Goal: Information Seeking & Learning: Learn about a topic

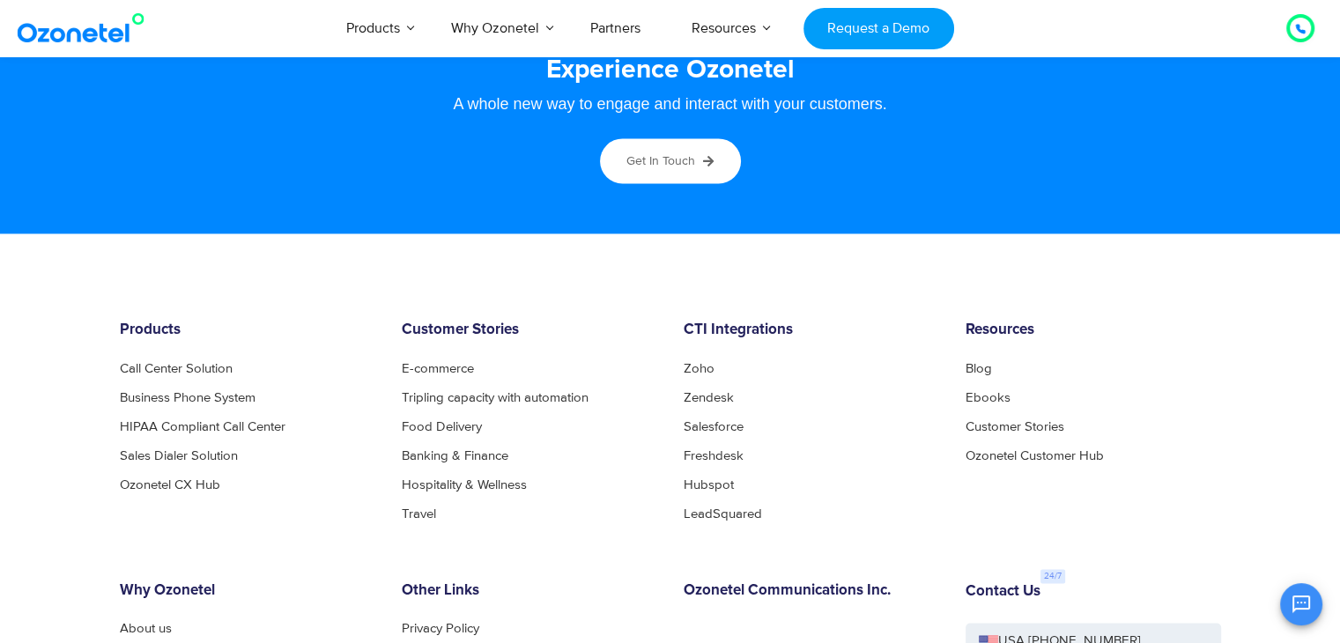
scroll to position [9545, 0]
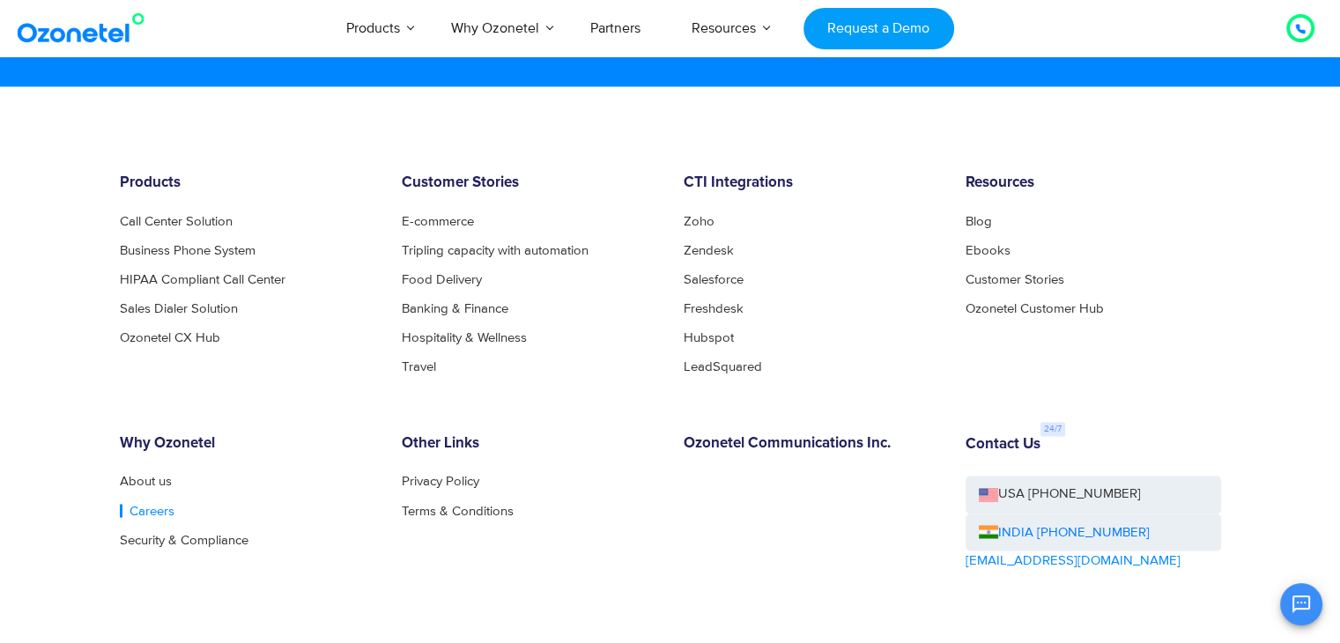
click at [137, 504] on link "Careers" at bounding box center [147, 510] width 55 height 13
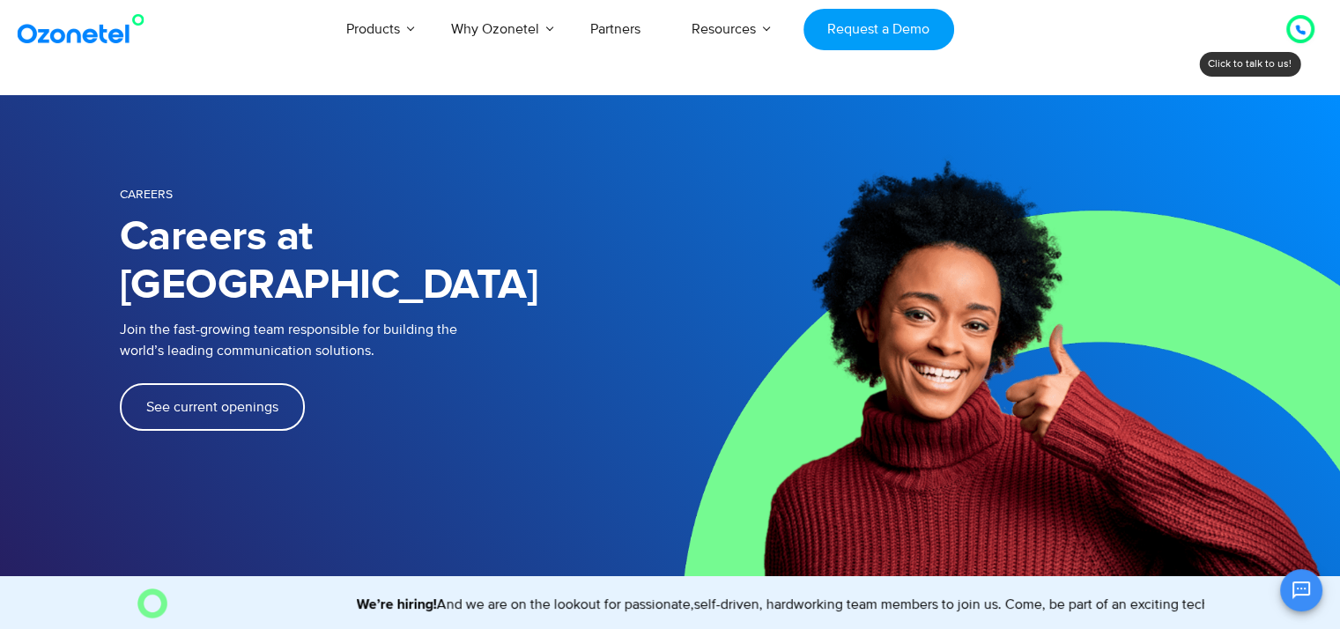
click at [247, 400] on span "See current openings" at bounding box center [212, 407] width 132 height 14
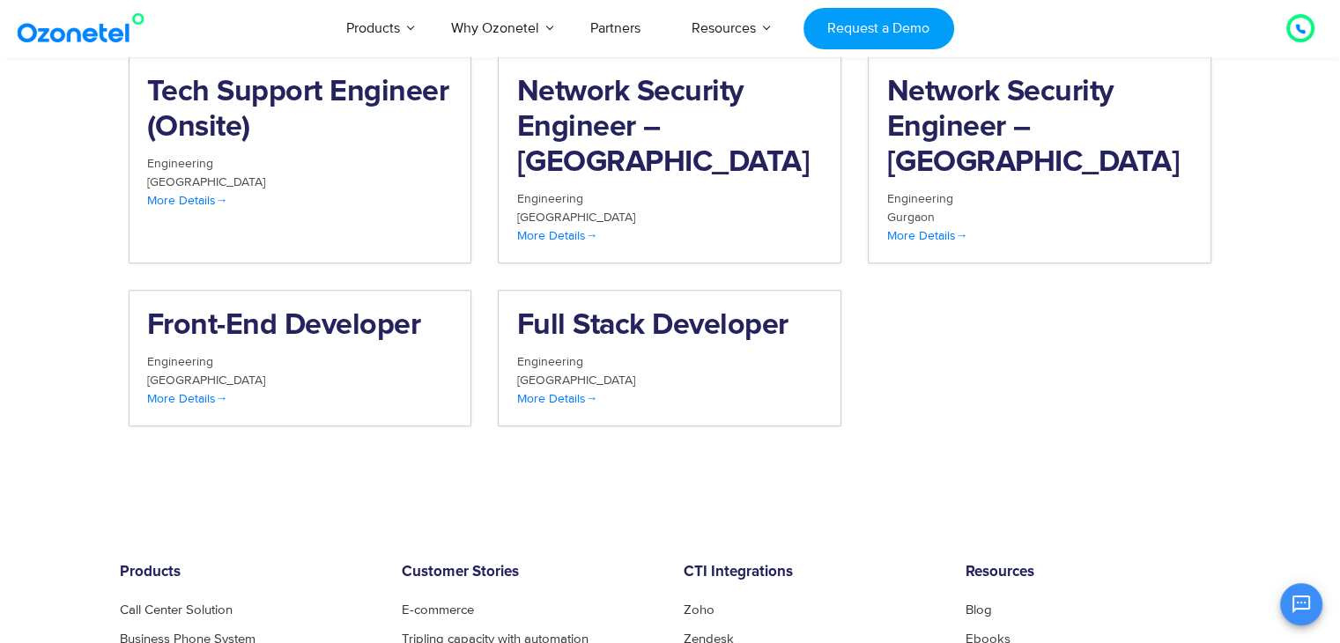
scroll to position [1825, 0]
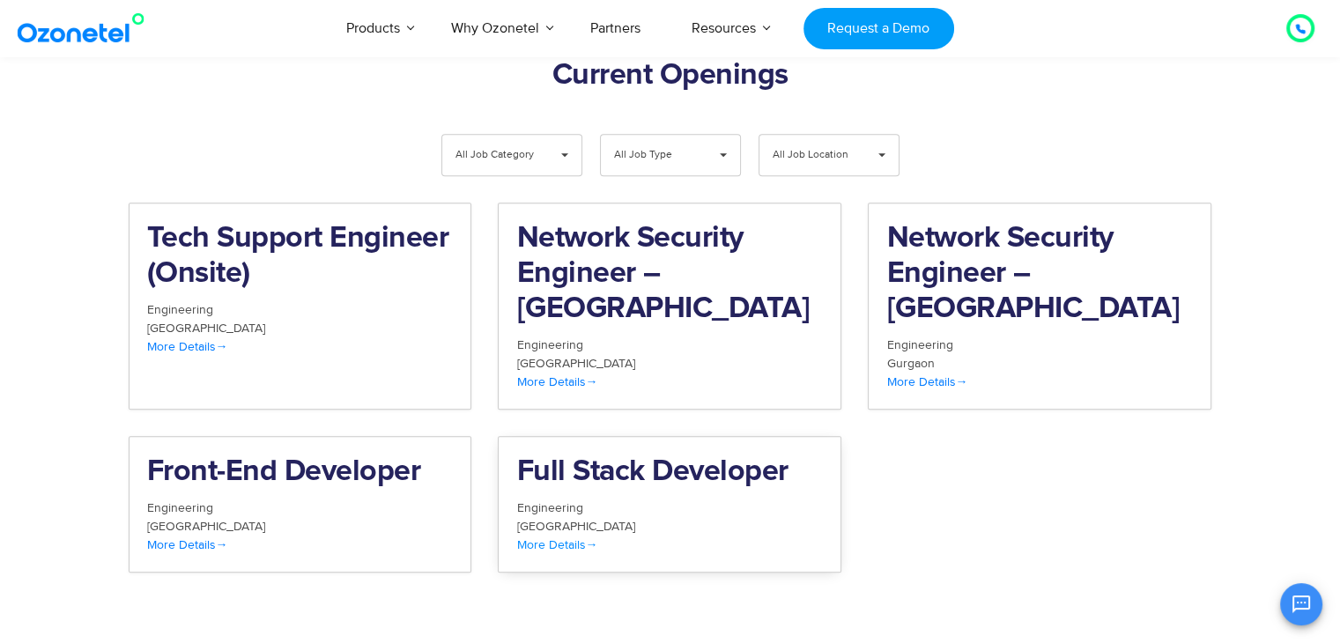
click at [703, 455] on div "Full Stack Developer" at bounding box center [669, 477] width 307 height 44
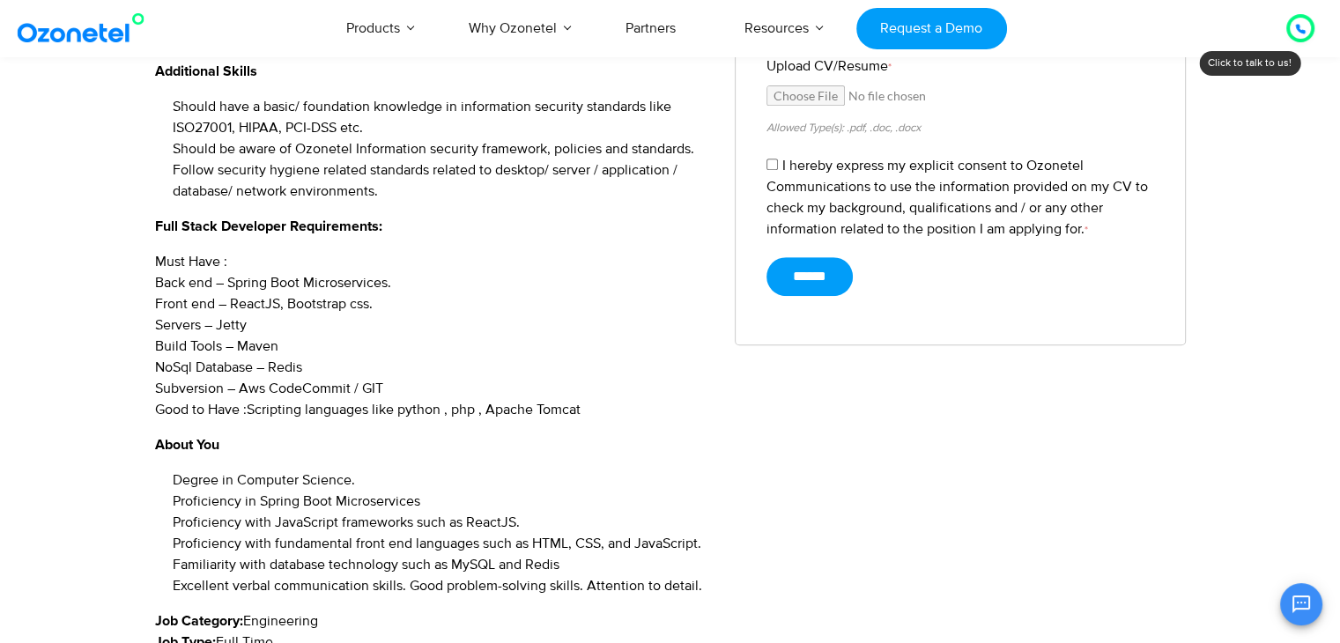
scroll to position [881, 0]
